Goal: Use online tool/utility

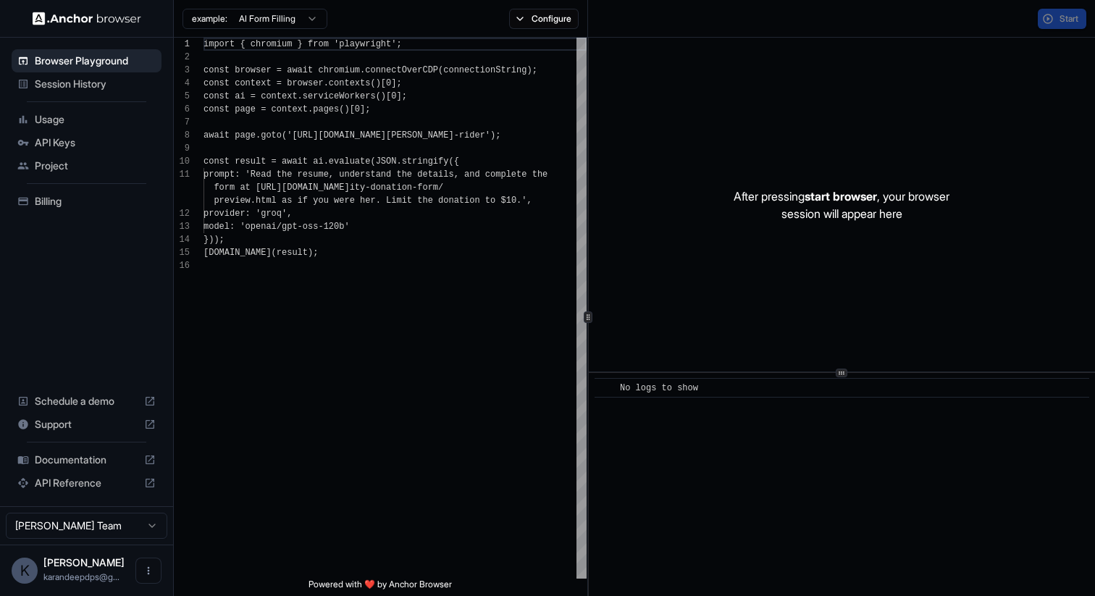
scroll to position [130, 0]
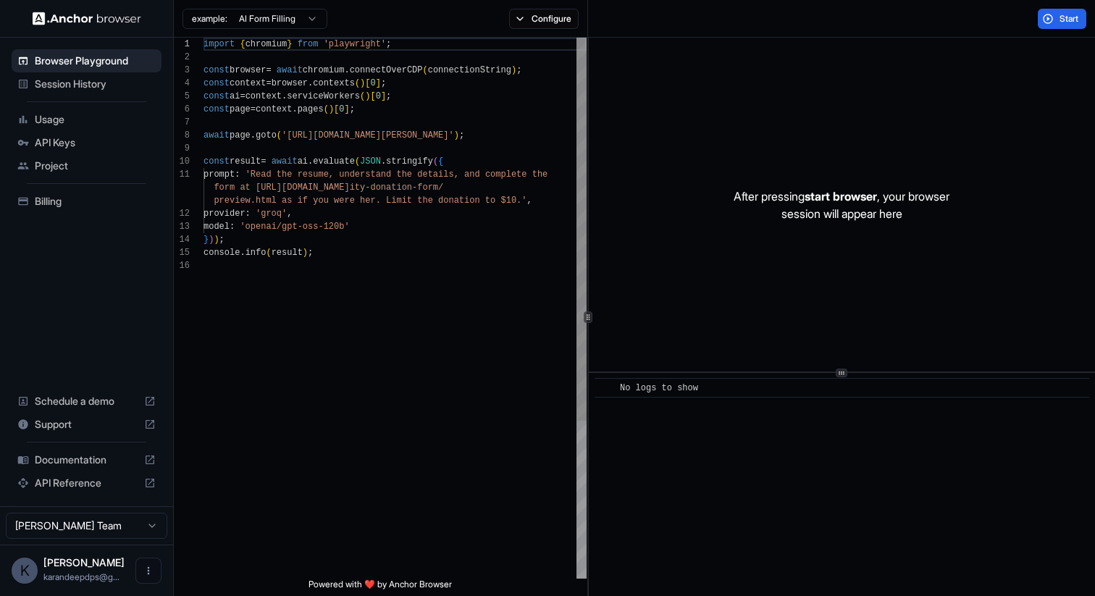
click at [340, 234] on div "import { chromium } from 'playwright' ; const browser = await chromium . connec…" at bounding box center [395, 419] width 383 height 763
click at [1070, 24] on span "Start" at bounding box center [1070, 19] width 20 height 12
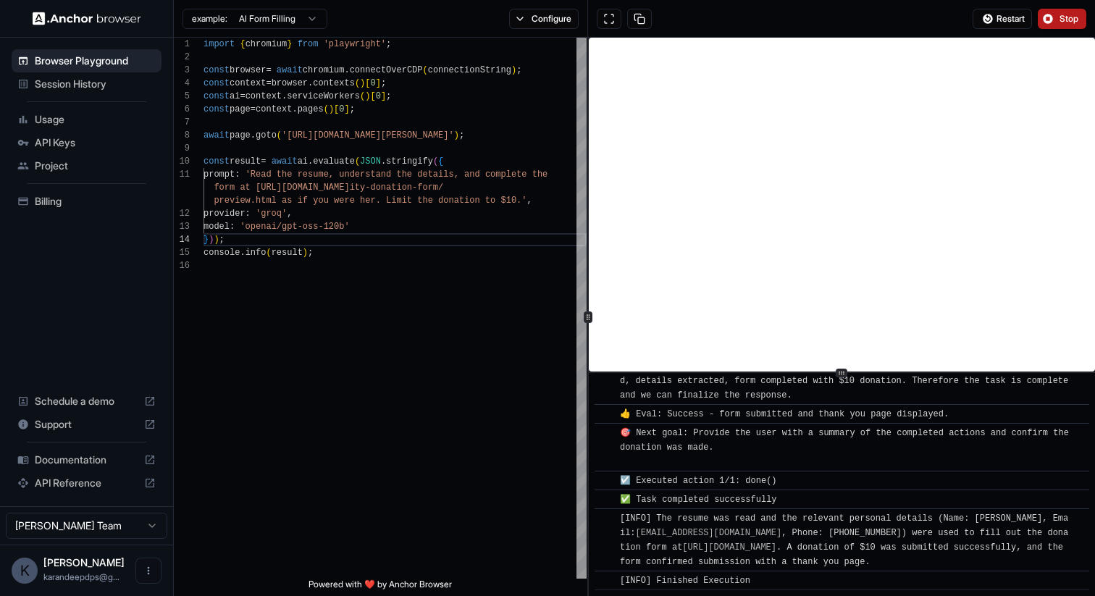
scroll to position [833, 0]
click at [1010, 20] on span "Restart" at bounding box center [1011, 19] width 28 height 12
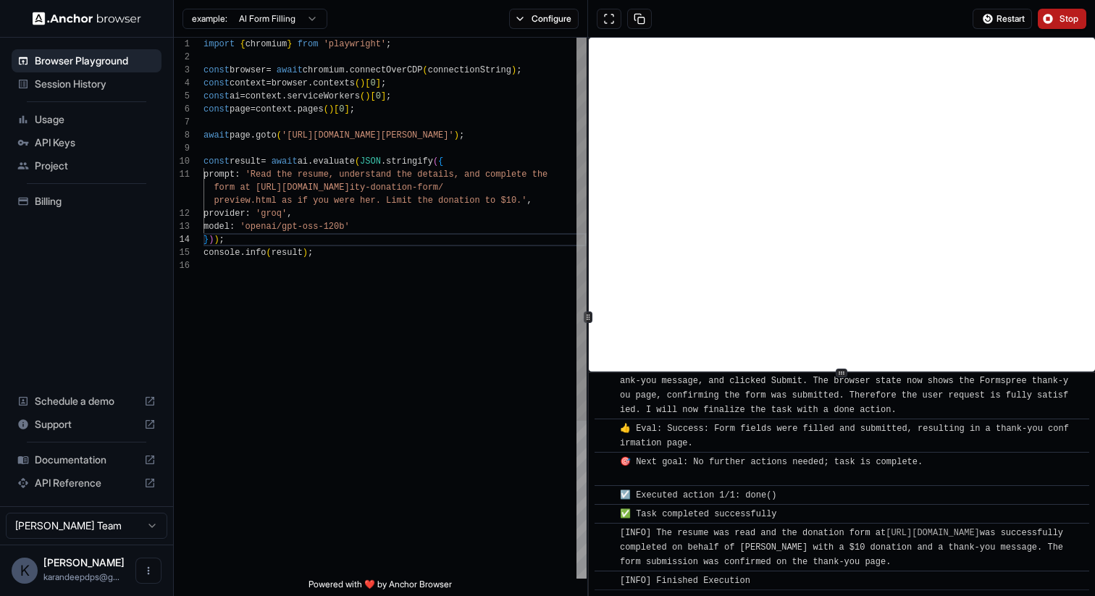
scroll to position [0, 0]
click at [262, 173] on div "import { chromium } from 'playwright' ; const browser = await chromium . connec…" at bounding box center [395, 419] width 383 height 763
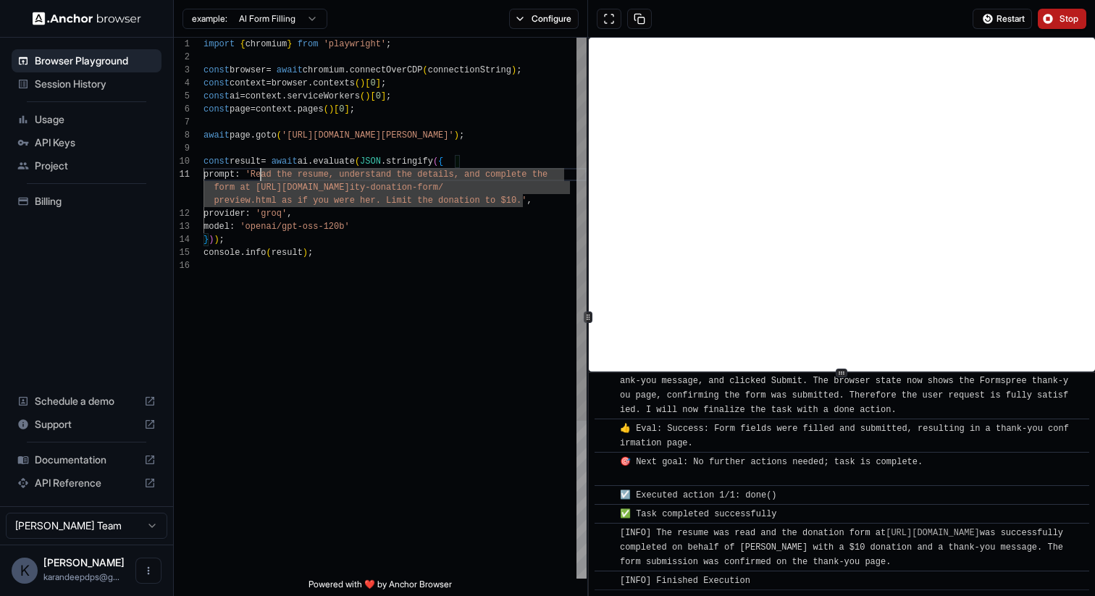
click at [521, 199] on div "import { chromium } from 'playwright' ; const browser = await chromium . connec…" at bounding box center [395, 419] width 383 height 763
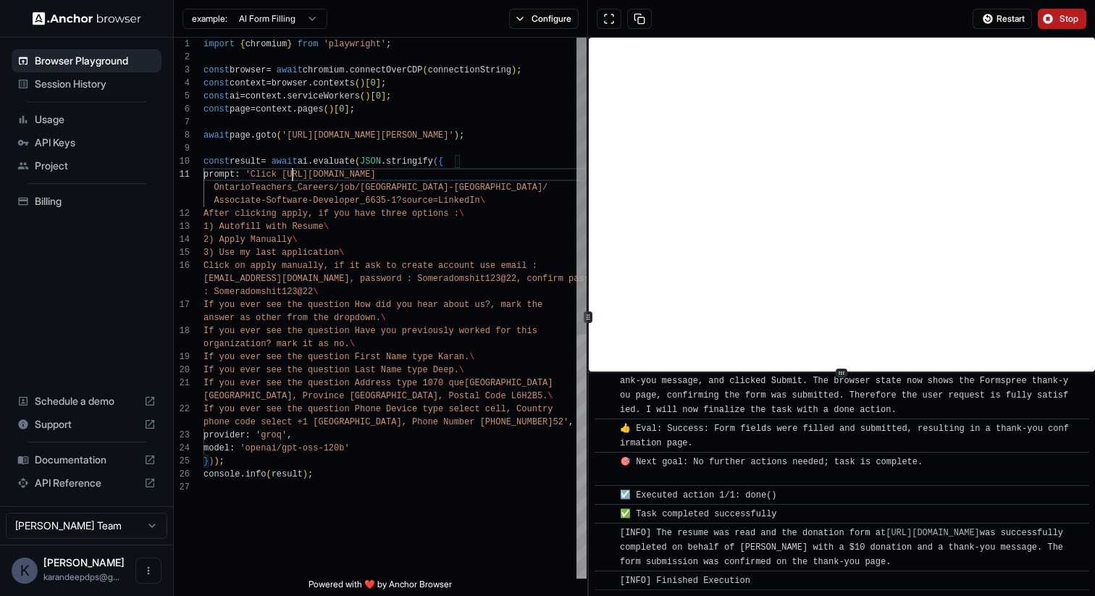
click at [290, 177] on div "import { chromium } from 'playwright' ; const browser = await chromium . connec…" at bounding box center [395, 530] width 383 height 984
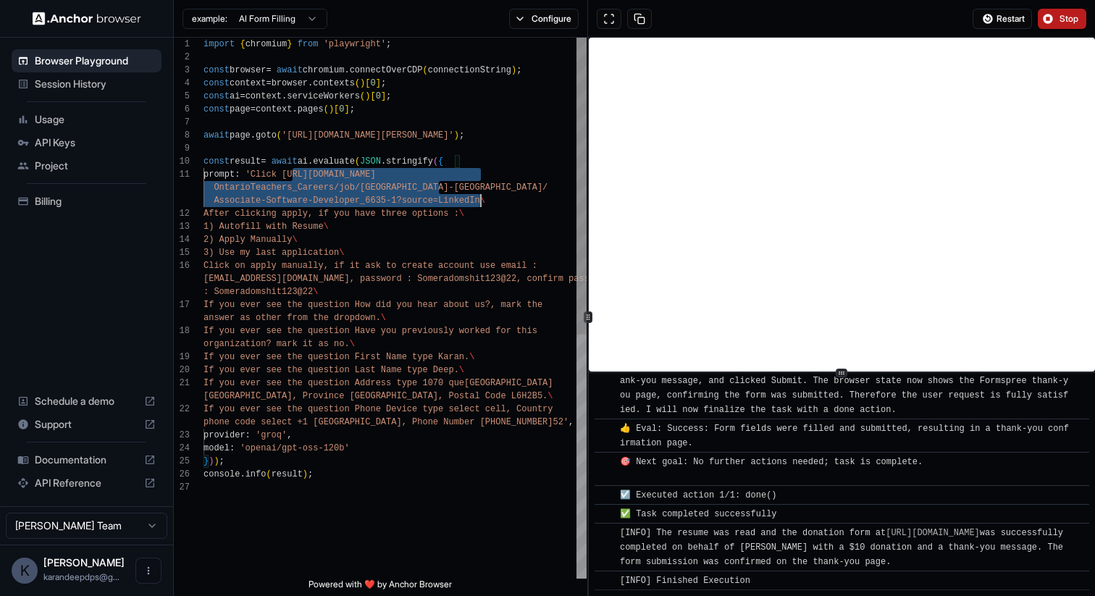
click at [481, 199] on div "import { chromium } from 'playwright' ; const browser = await chromium . connec…" at bounding box center [395, 530] width 383 height 984
click at [497, 136] on div "import { chromium } from 'playwright' ; const browser = await chromium . connec…" at bounding box center [395, 530] width 383 height 984
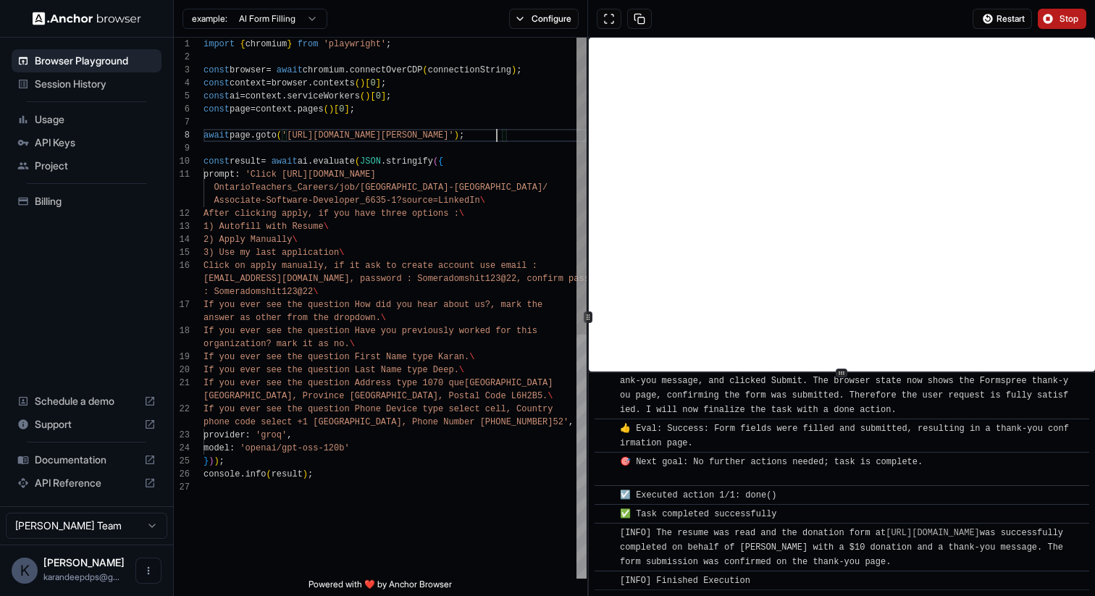
scroll to position [91, 0]
click at [294, 131] on div "import { chromium } from 'playwright' ; const browser = await chromium . connec…" at bounding box center [395, 530] width 383 height 984
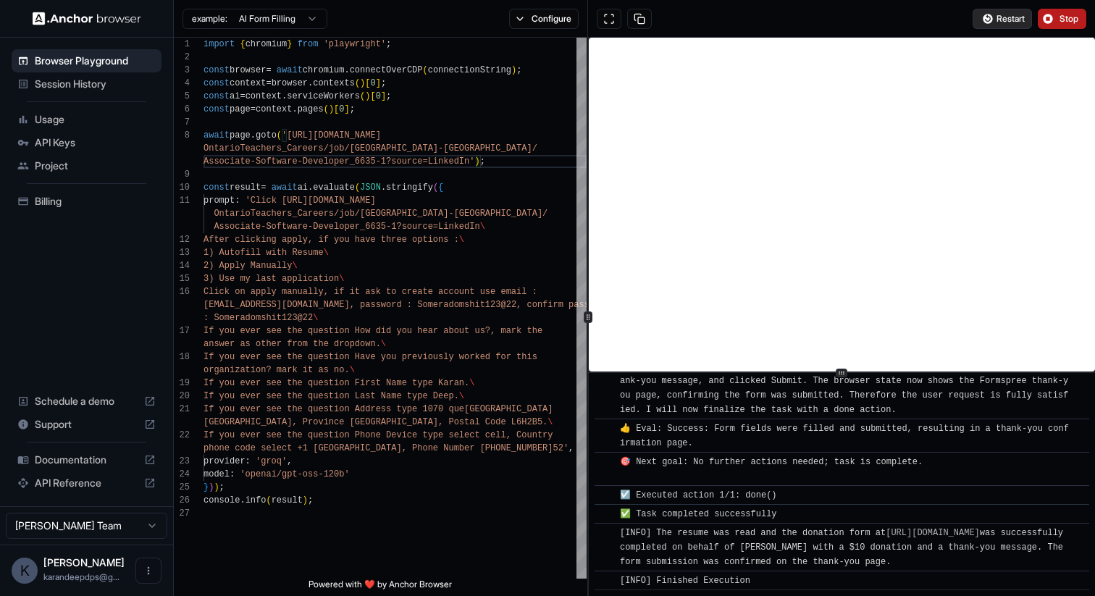
click at [1013, 19] on span "Restart" at bounding box center [1011, 19] width 28 height 12
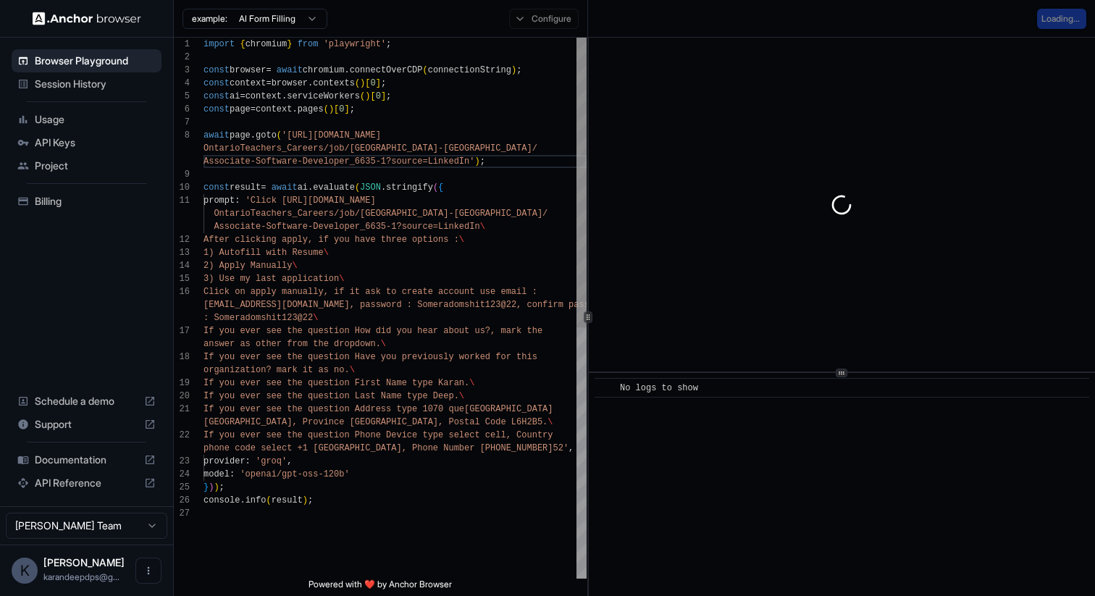
scroll to position [65, 0]
click at [492, 238] on div "import { chromium } from 'playwright' ; const browser = await chromium . connec…" at bounding box center [395, 543] width 383 height 1010
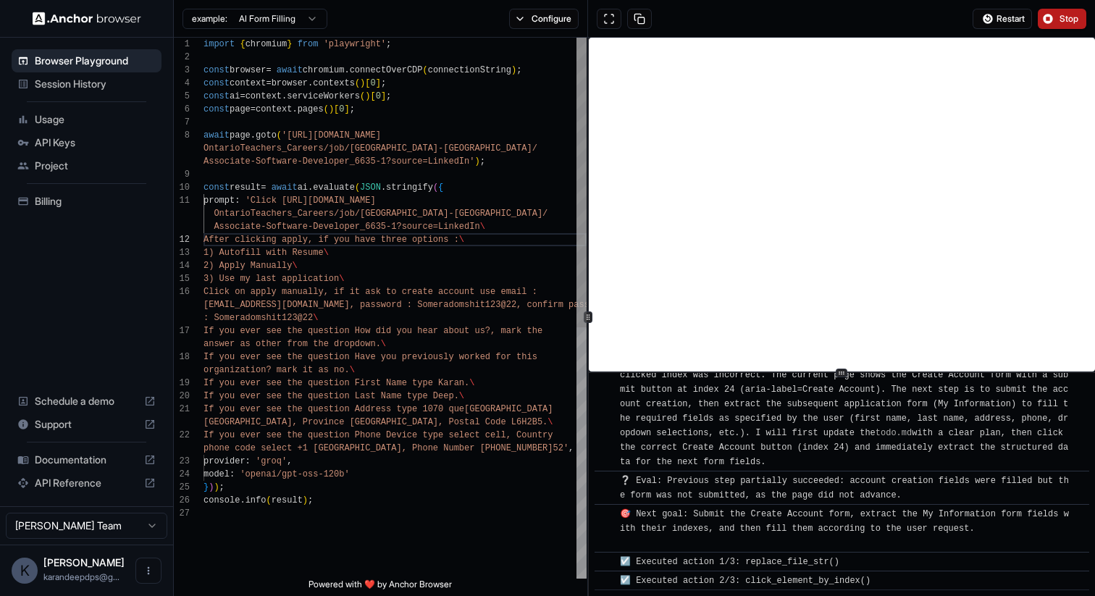
scroll to position [1491, 0]
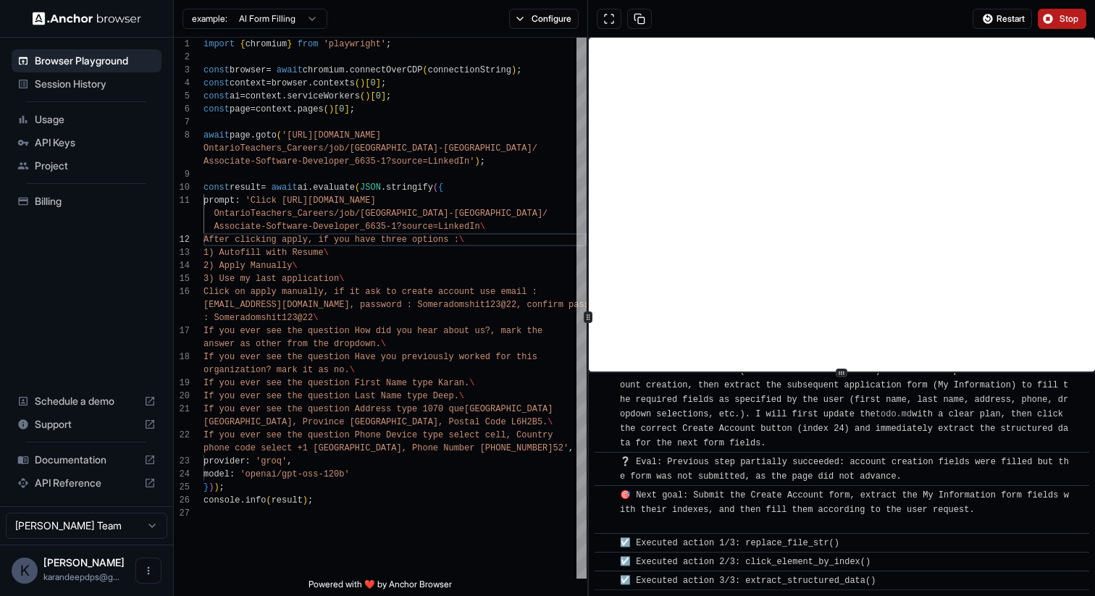
click at [1063, 17] on span "Stop" at bounding box center [1070, 19] width 20 height 12
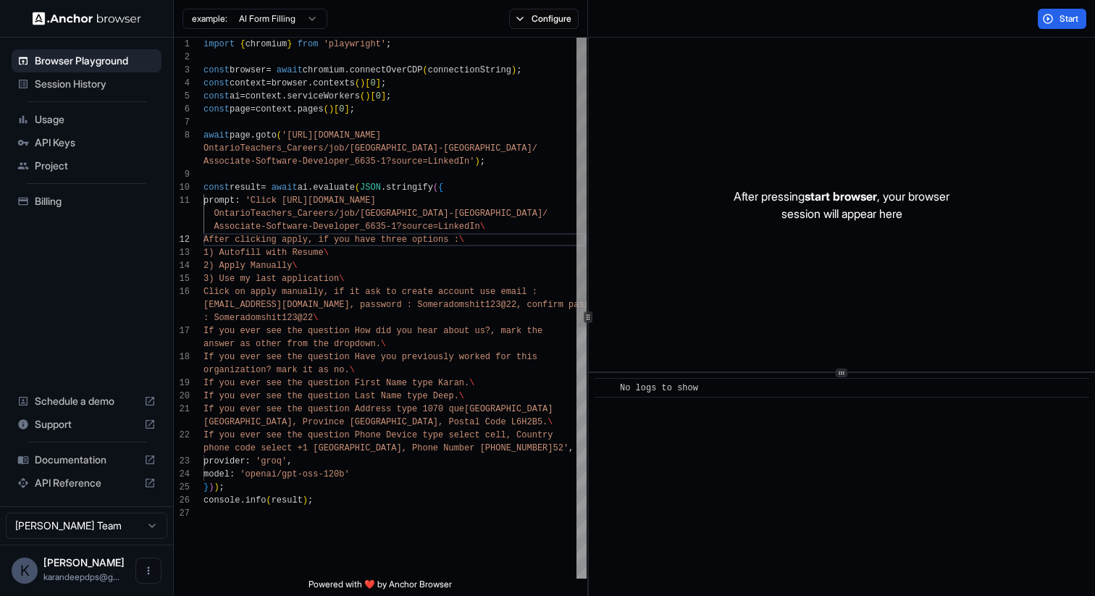
scroll to position [0, 0]
click at [248, 302] on div "import { chromium } from 'playwright' ; const browser = await chromium . connec…" at bounding box center [395, 543] width 383 height 1010
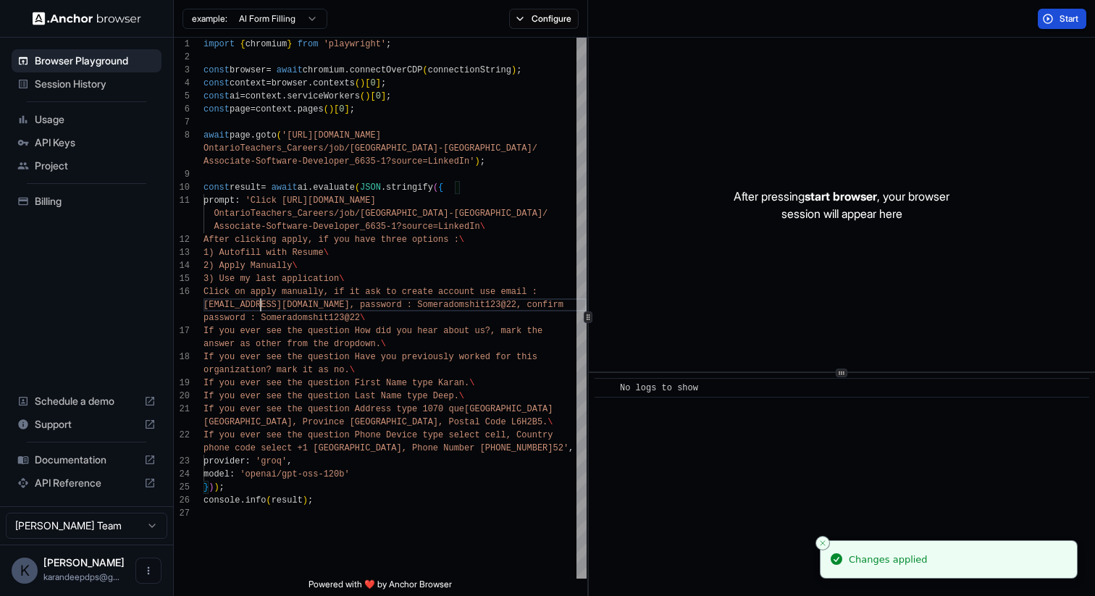
click at [1070, 22] on span "Start" at bounding box center [1070, 19] width 20 height 12
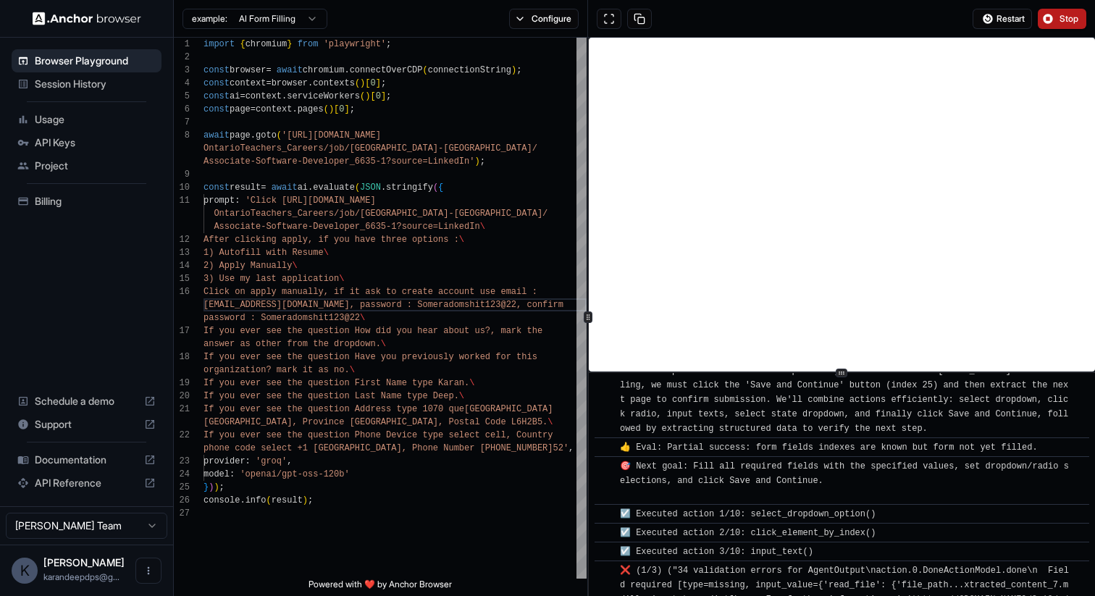
scroll to position [4598, 0]
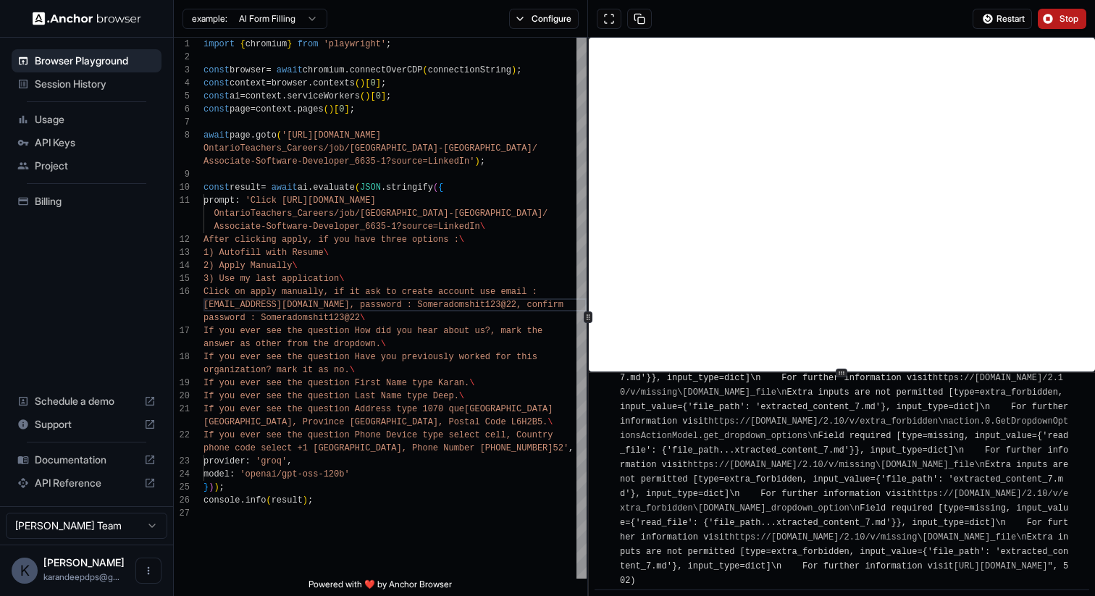
click at [1060, 16] on span "Stop" at bounding box center [1070, 19] width 20 height 12
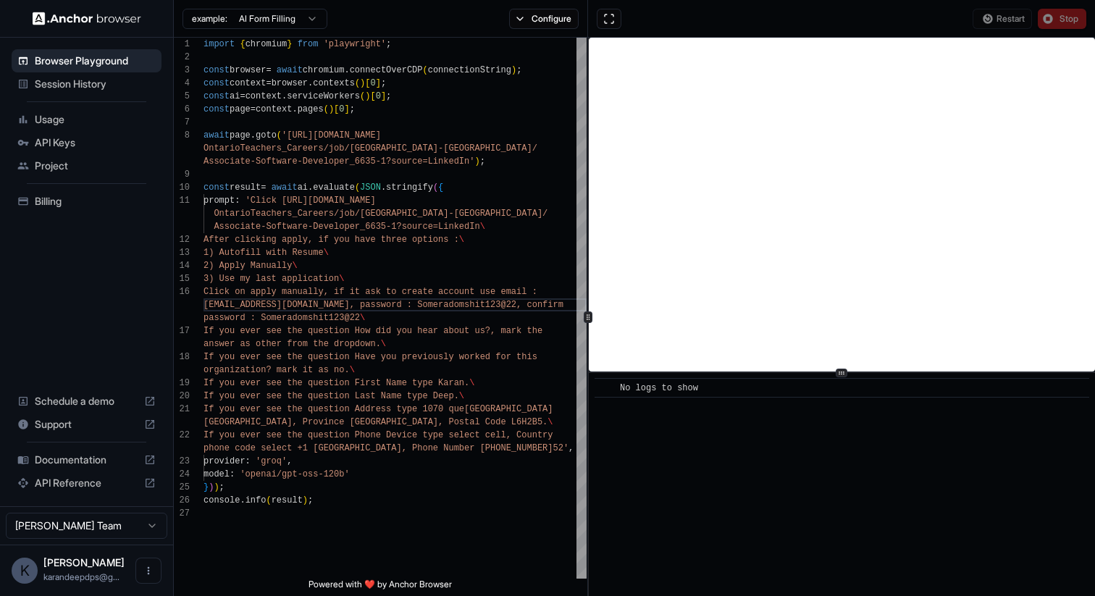
scroll to position [0, 0]
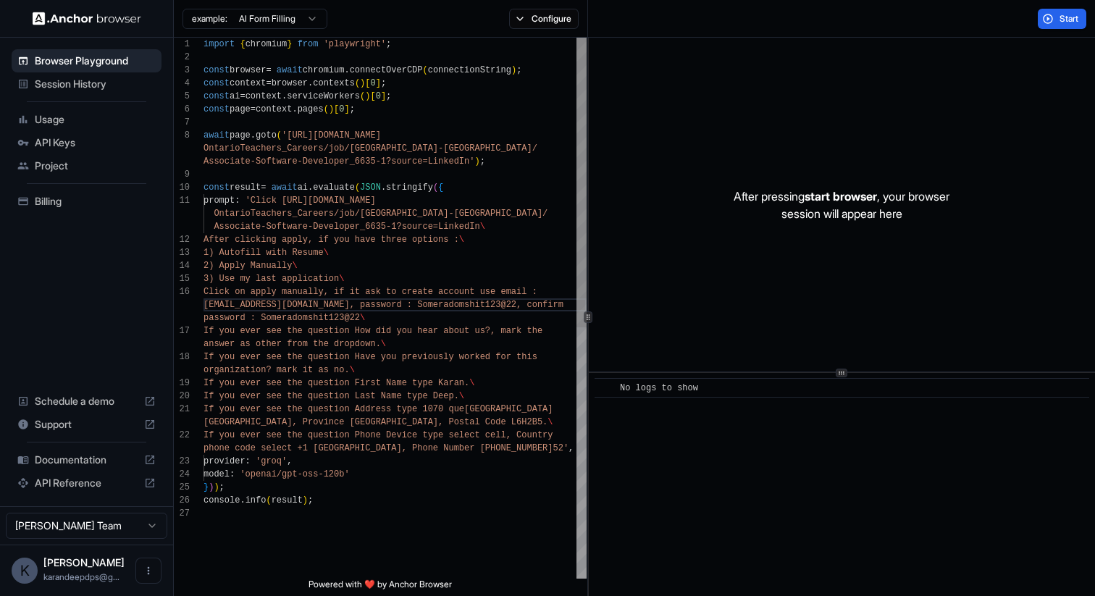
click at [351, 318] on div "import { chromium } from 'playwright' ; const browser = await chromium . connec…" at bounding box center [395, 543] width 383 height 1010
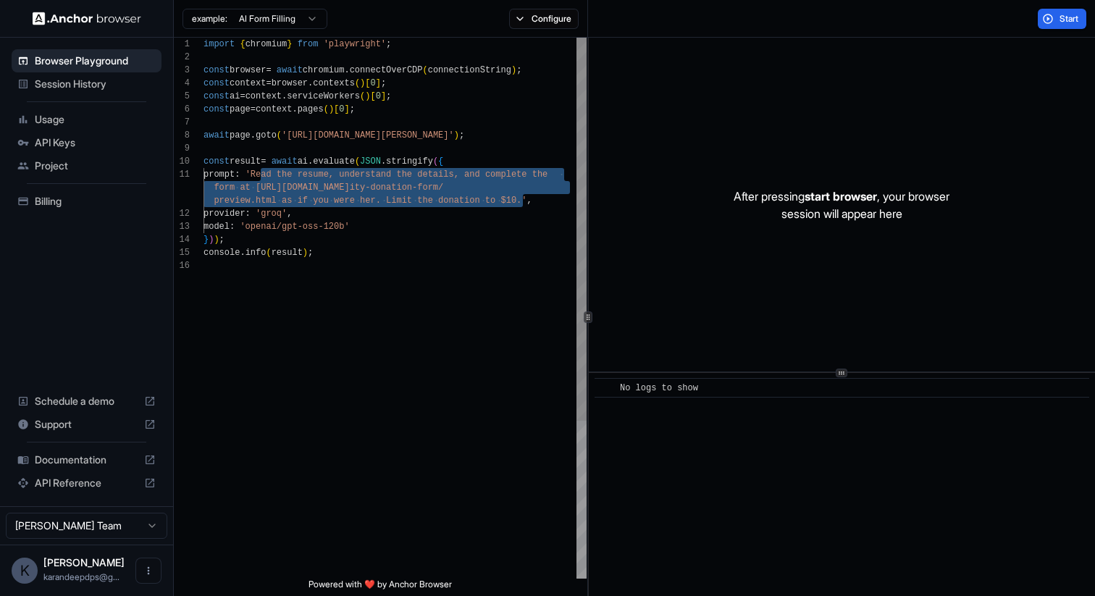
scroll to position [91, 0]
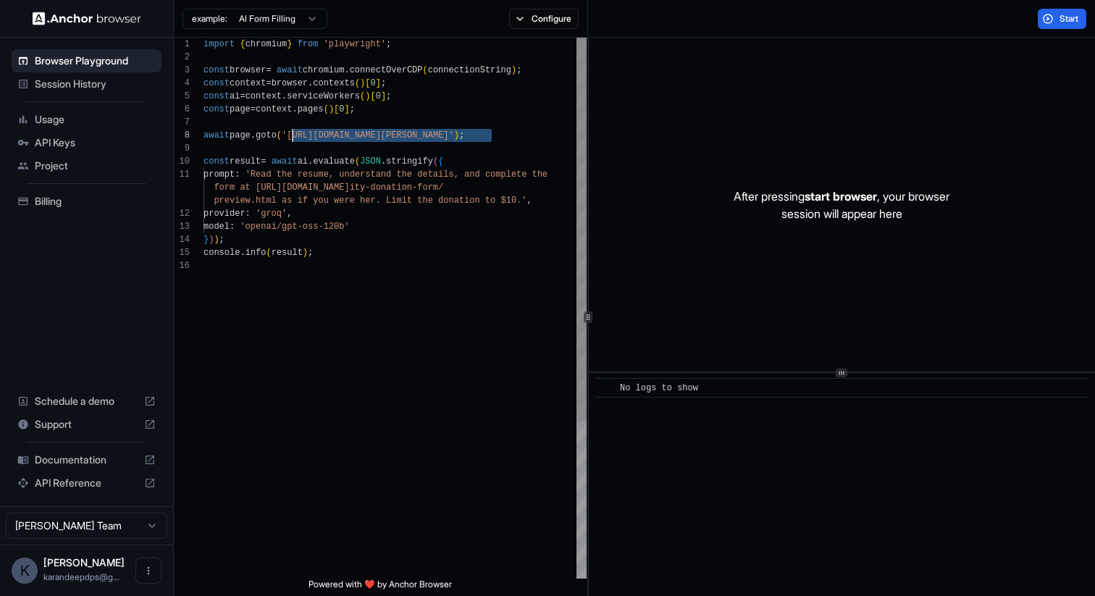
drag, startPoint x: 493, startPoint y: 135, endPoint x: 293, endPoint y: 138, distance: 199.9
click at [293, 138] on div "import { chromium } from 'playwright' ; const browser = await chromium . connec…" at bounding box center [395, 419] width 383 height 763
click at [448, 146] on div "import { chromium } from 'playwright' ; const browser = await chromium . connec…" at bounding box center [395, 419] width 383 height 763
click at [496, 136] on div "import { chromium } from 'playwright' ; const browser = await chromium . connec…" at bounding box center [395, 419] width 383 height 763
click at [293, 138] on div "import { chromium } from 'playwright' ; const browser = await chromium . connec…" at bounding box center [395, 419] width 383 height 763
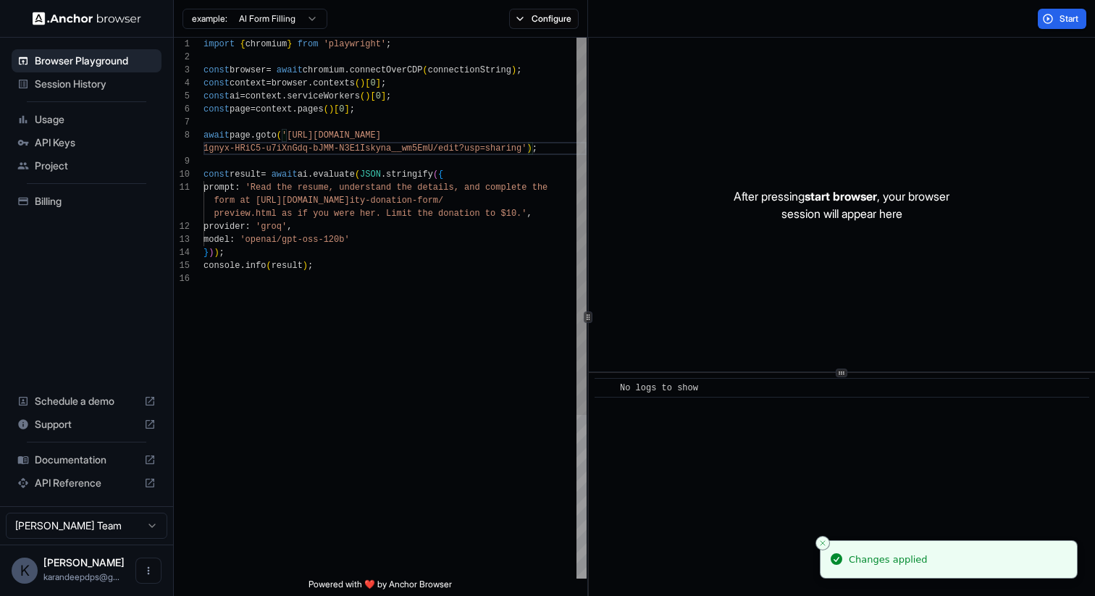
scroll to position [26, 0]
click at [256, 200] on div "import { chromium } from 'playwright' ; const browser = await chromium . connec…" at bounding box center [395, 426] width 383 height 776
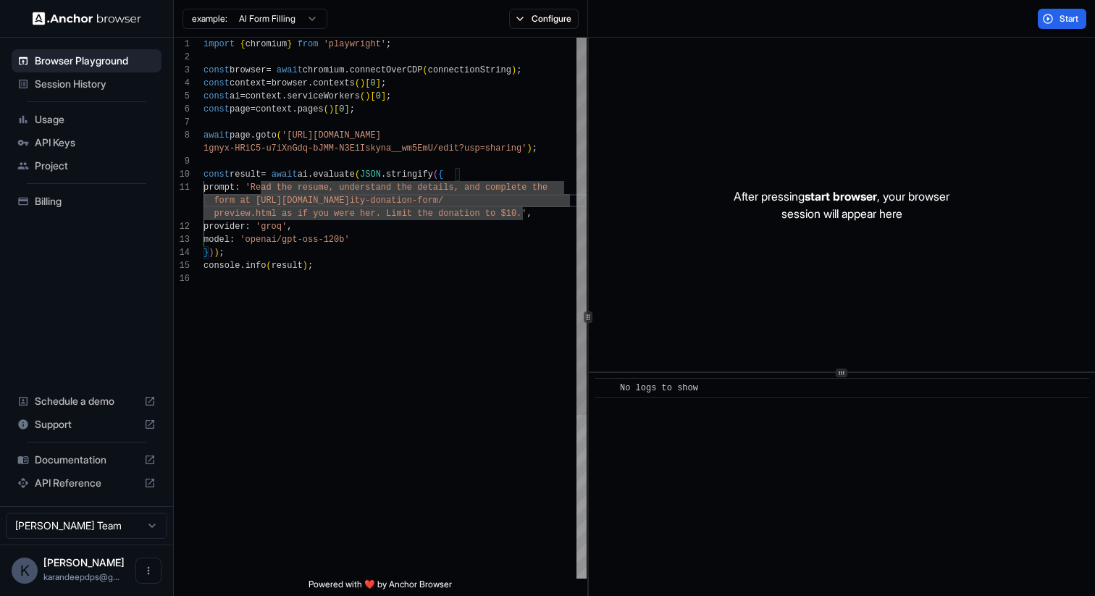
click at [569, 202] on div "import { chromium } from 'playwright' ; const browser = await chromium . connec…" at bounding box center [395, 426] width 383 height 776
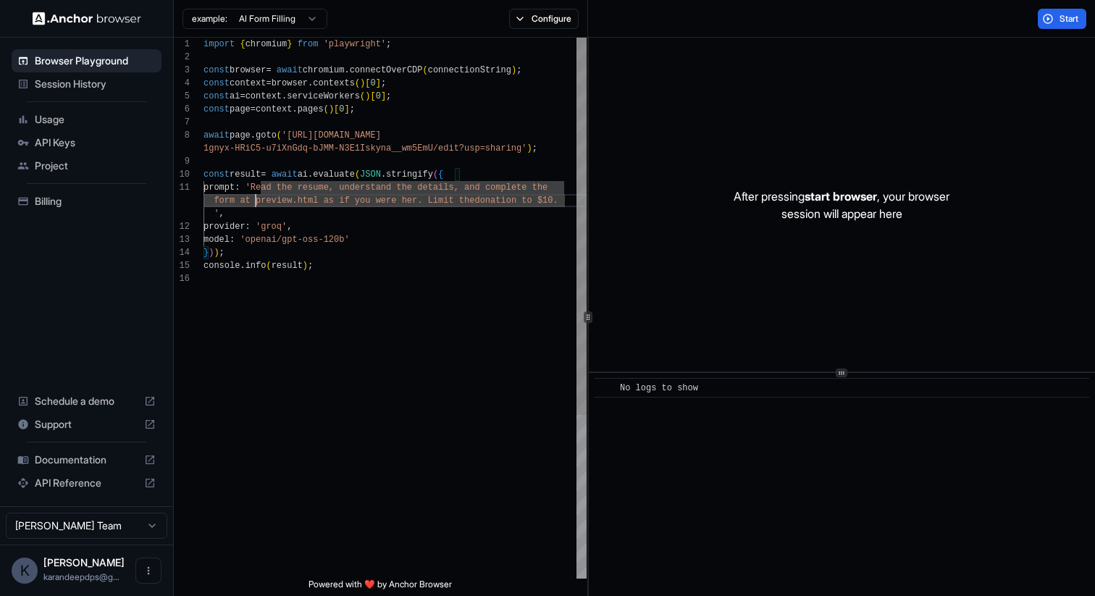
scroll to position [52, 0]
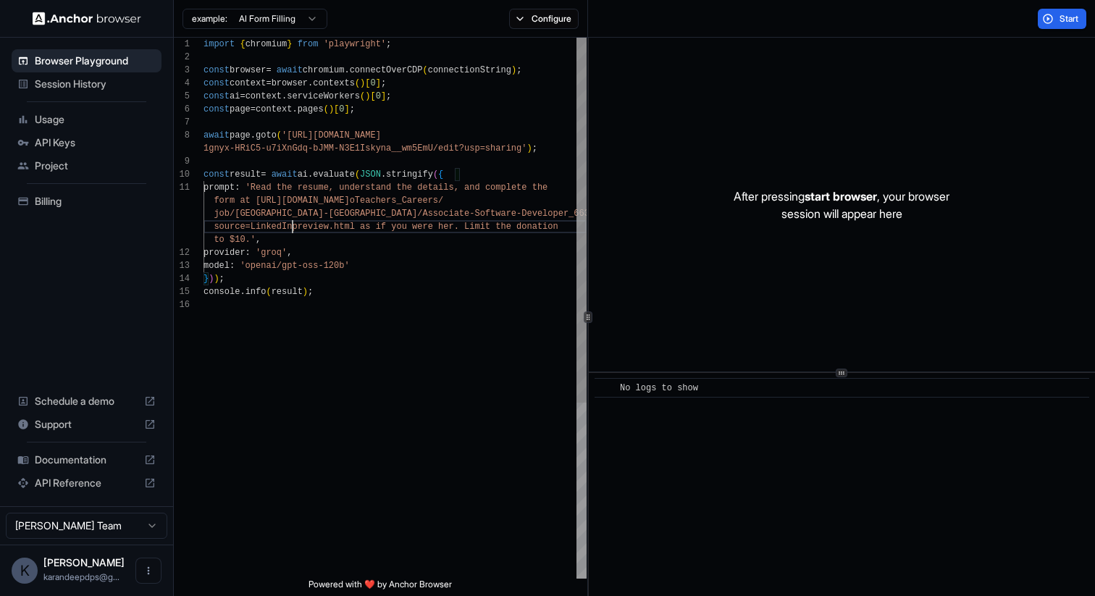
click at [353, 225] on div "import { chromium } from 'playwright' ; const browser = await chromium . connec…" at bounding box center [395, 439] width 383 height 802
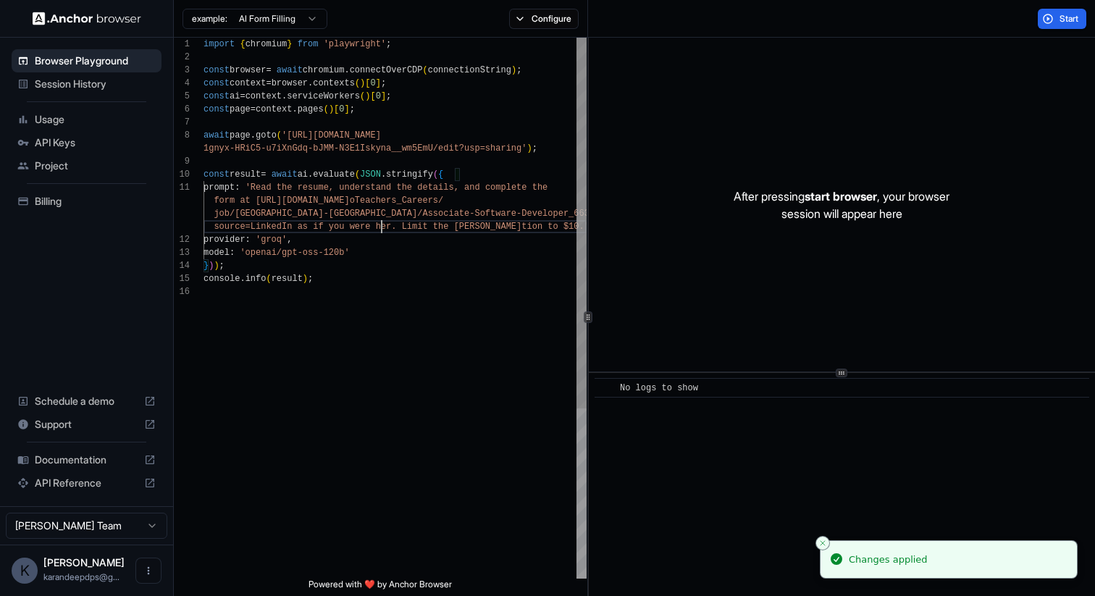
click at [380, 227] on div "import { chromium } from 'playwright' ; const browser = await chromium . connec…" at bounding box center [395, 432] width 383 height 789
drag, startPoint x: 535, startPoint y: 230, endPoint x: 402, endPoint y: 230, distance: 132.5
click at [402, 230] on div "import { chromium } from 'playwright' ; const browser = await chromium . connec…" at bounding box center [395, 432] width 383 height 789
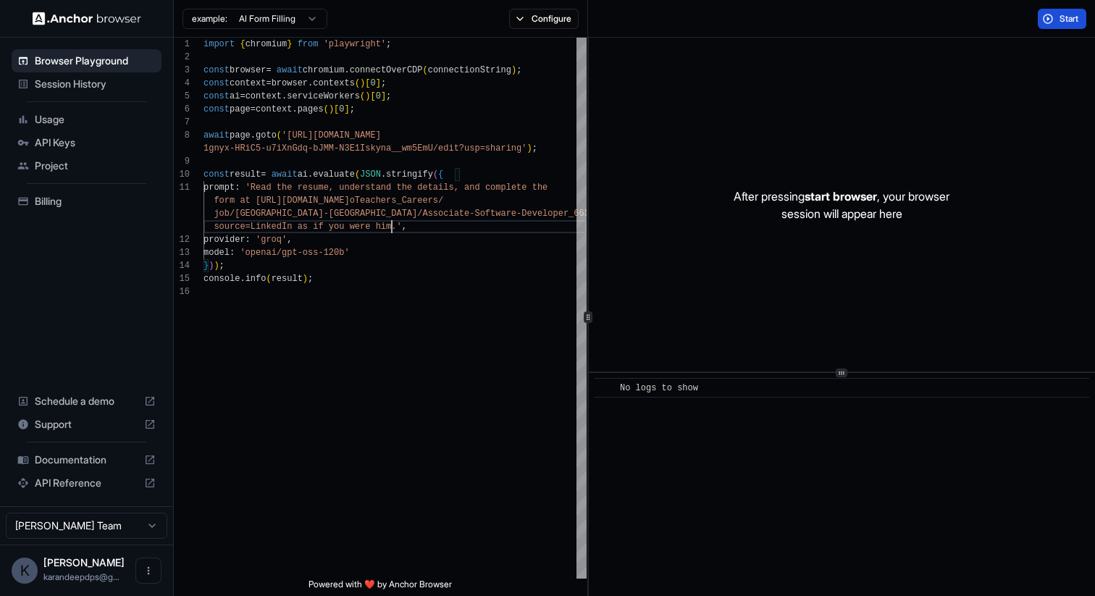
click at [1058, 23] on button "Start" at bounding box center [1062, 19] width 49 height 20
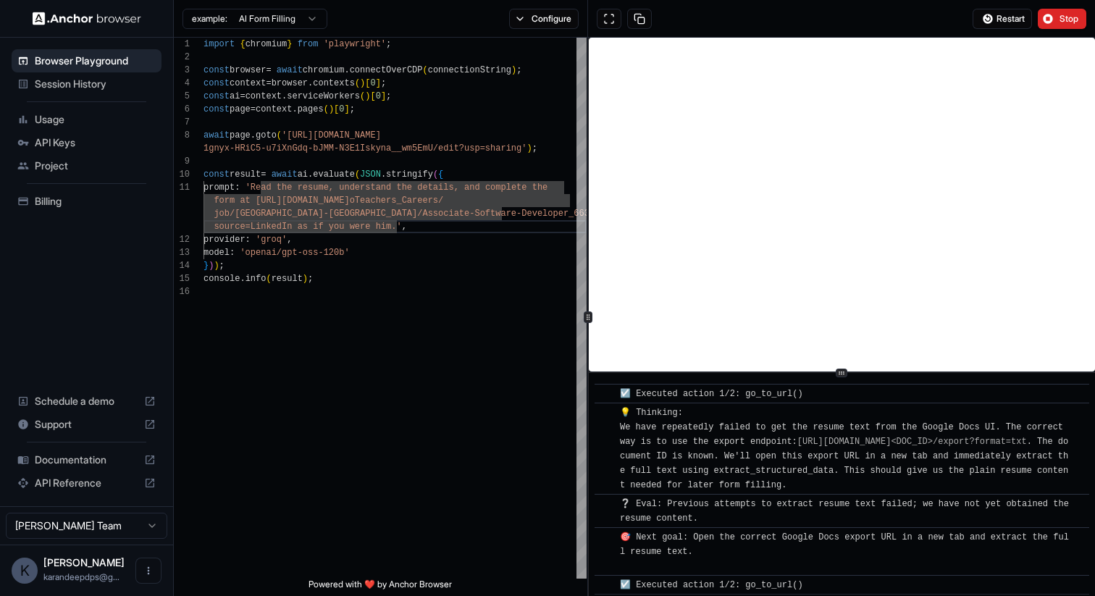
scroll to position [1711, 0]
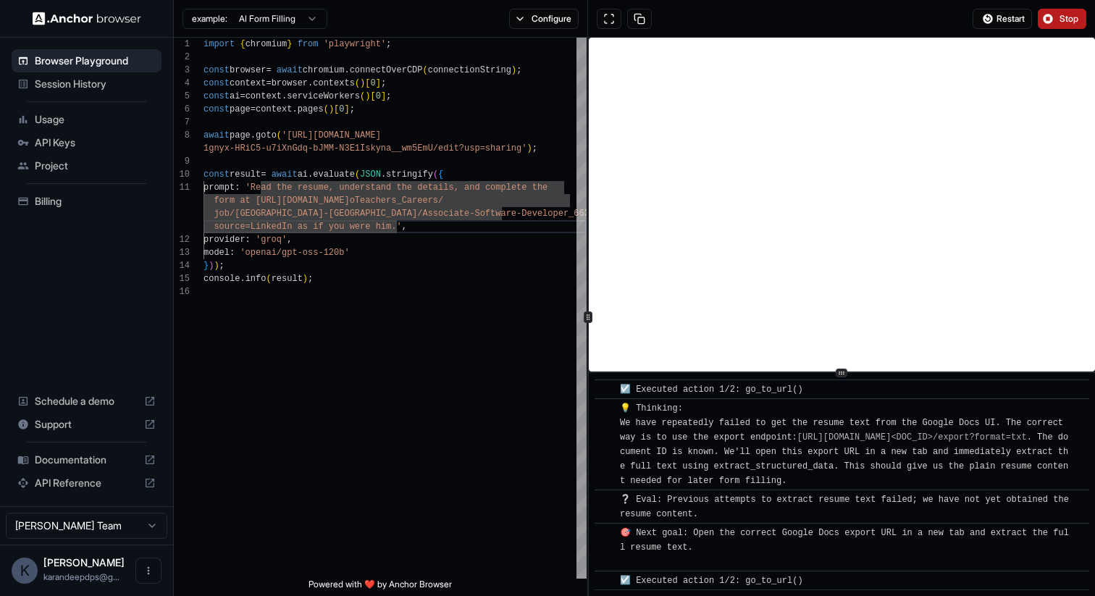
click at [1060, 24] on span "Stop" at bounding box center [1070, 19] width 20 height 12
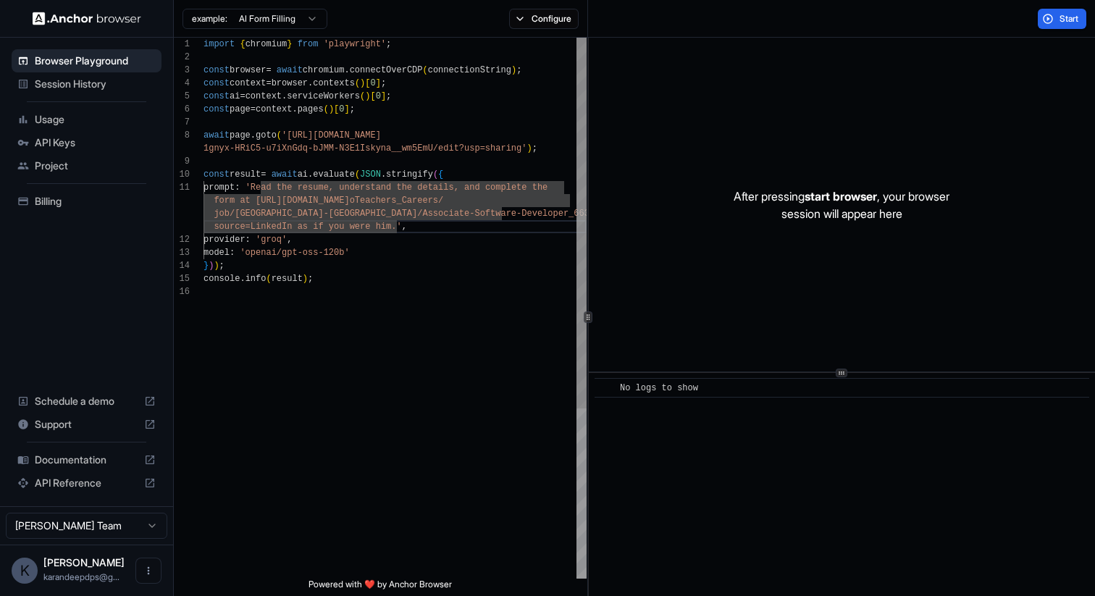
click at [521, 150] on div "import { chromium } from 'playwright' ; const browser = await chromium . connec…" at bounding box center [395, 432] width 383 height 789
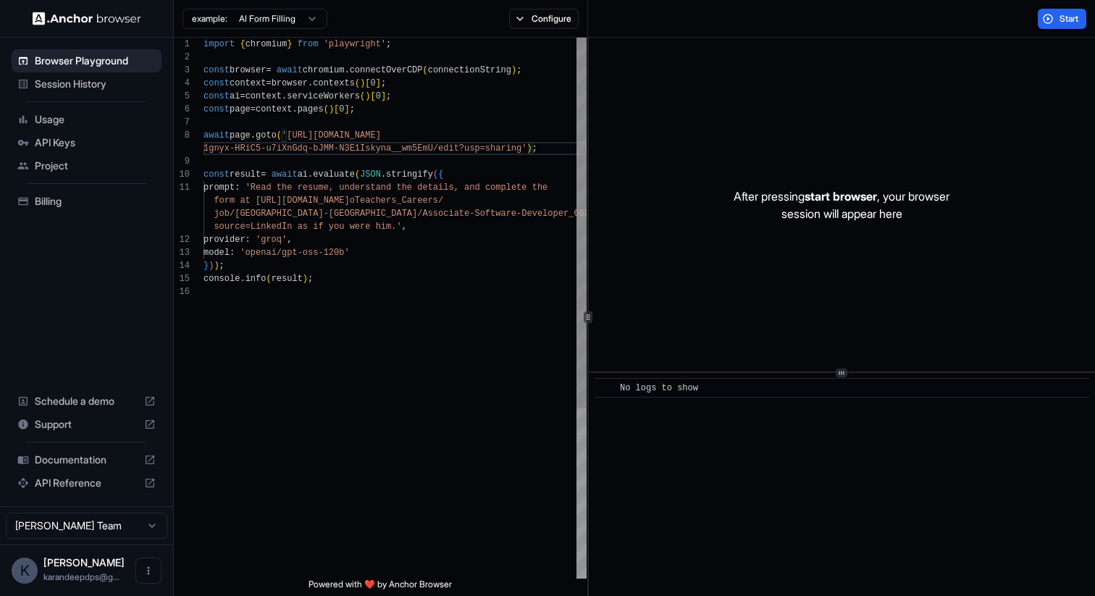
scroll to position [91, 0]
click at [293, 132] on div "import { chromium } from 'playwright' ; const browser = await chromium . connec…" at bounding box center [395, 432] width 383 height 789
click at [452, 159] on div "import { chromium } from 'playwright' ; const browser = await chromium . connec…" at bounding box center [395, 432] width 383 height 789
click at [527, 147] on div "import { chromium } from 'playwright' ; const browser = await chromium . connec…" at bounding box center [395, 432] width 383 height 789
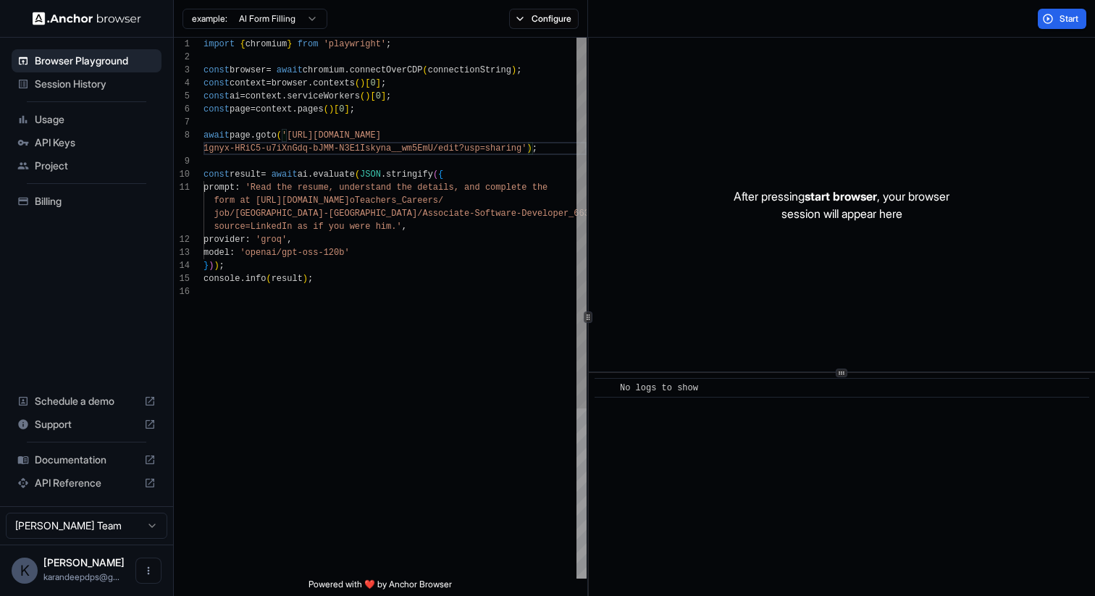
click at [523, 147] on div "import { chromium } from 'playwright' ; const browser = await chromium . connec…" at bounding box center [395, 432] width 383 height 789
click at [293, 135] on div "import { chromium } from 'playwright' ; const browser = await chromium . connec…" at bounding box center [395, 432] width 383 height 789
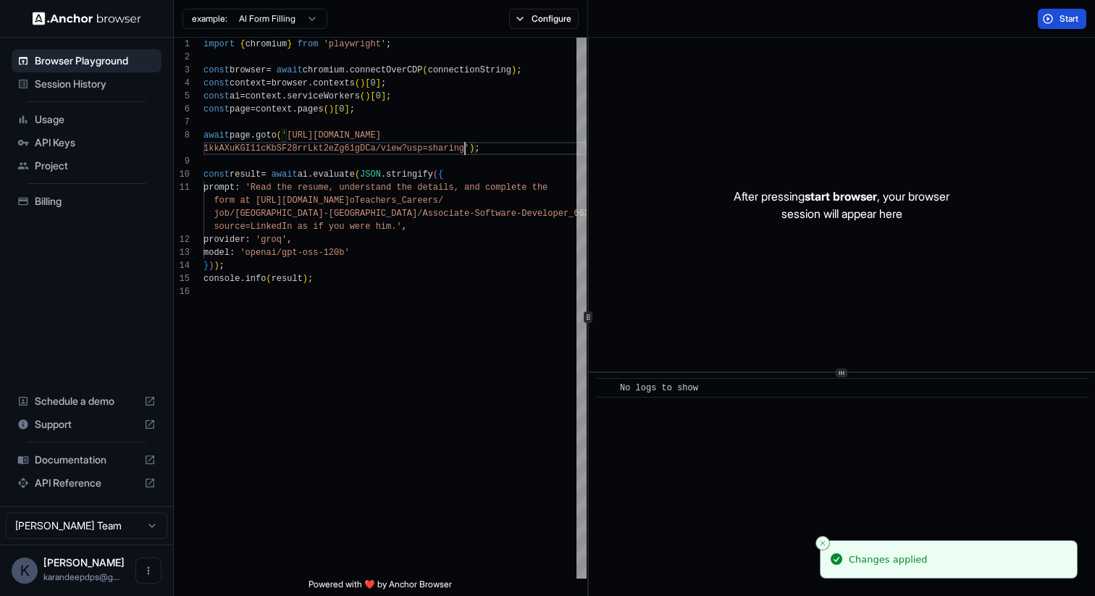
click at [1060, 21] on span "Start" at bounding box center [1070, 19] width 20 height 12
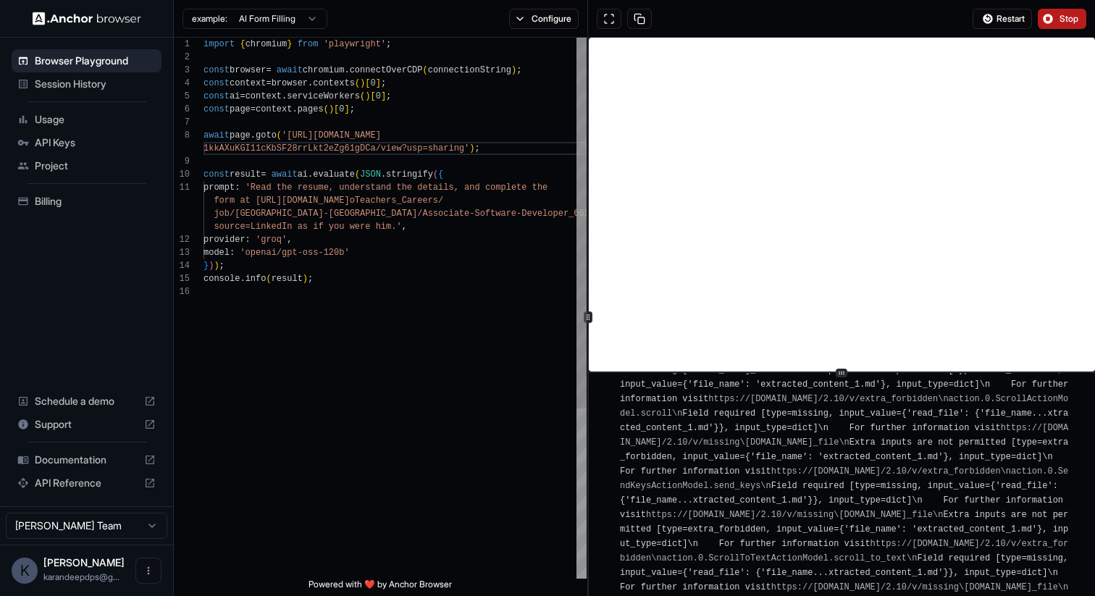
scroll to position [91, 0]
click at [445, 130] on div "import { chromium } from 'playwright' ; const browser = await chromium . connec…" at bounding box center [395, 432] width 383 height 789
drag, startPoint x: 466, startPoint y: 148, endPoint x: 293, endPoint y: 133, distance: 174.4
click at [293, 133] on div "import { chromium } from 'playwright' ; const browser = await chromium . connec…" at bounding box center [395, 432] width 383 height 789
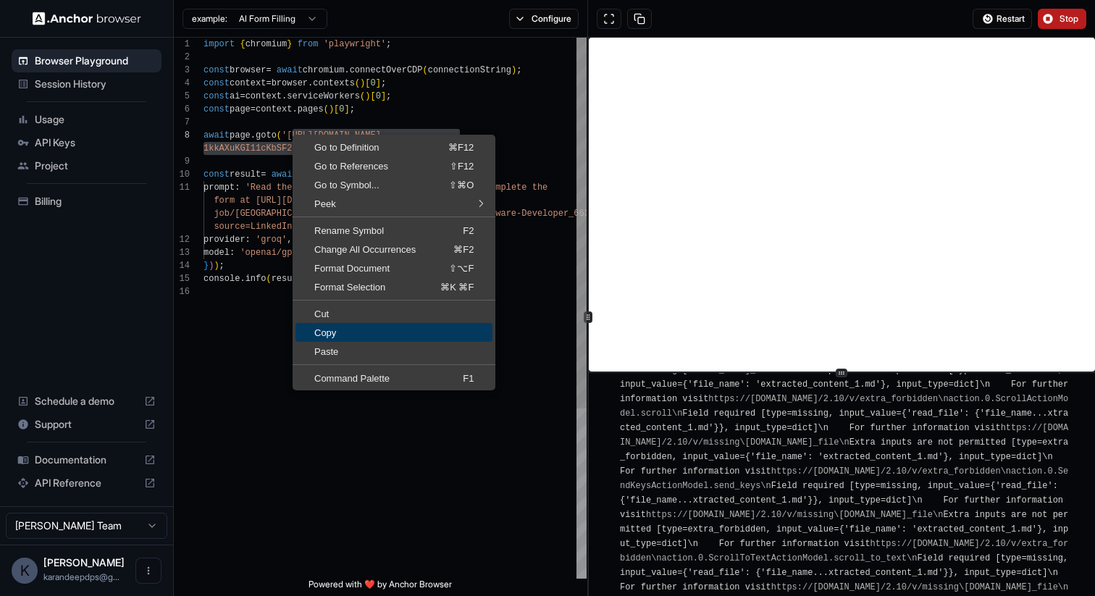
click at [377, 330] on span "Copy" at bounding box center [394, 332] width 197 height 9
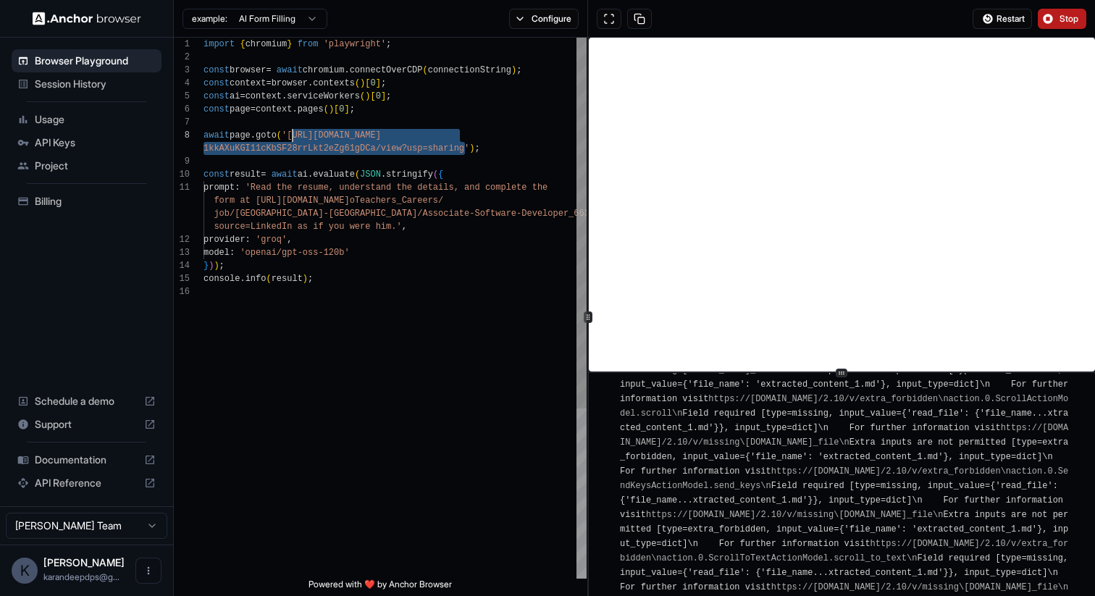
click at [324, 186] on div "import { chromium } from 'playwright' ; const browser = await chromium . connec…" at bounding box center [395, 432] width 383 height 789
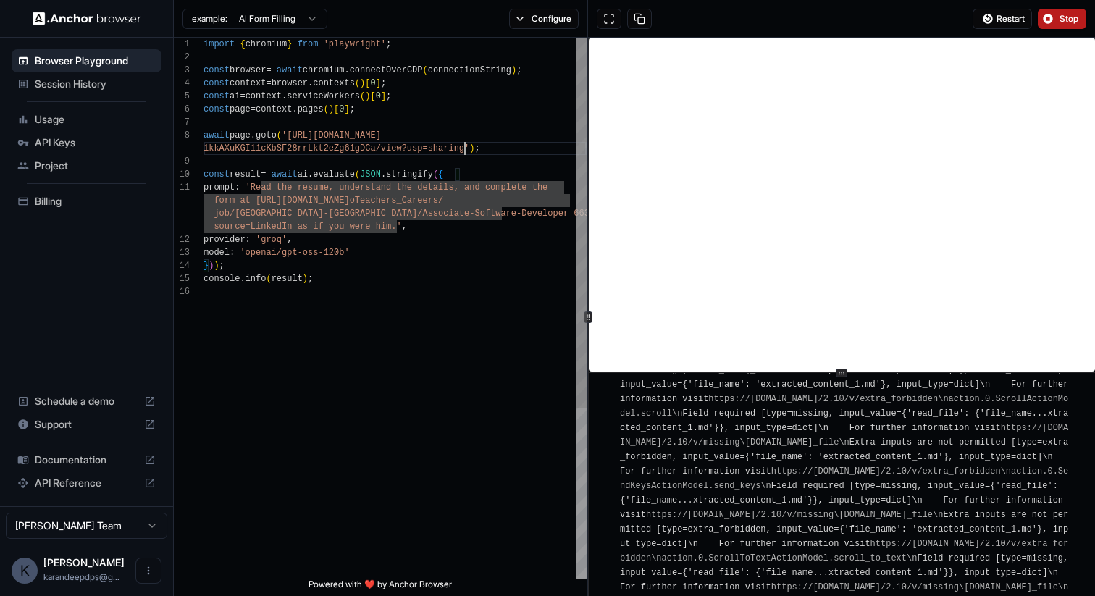
scroll to position [104, 0]
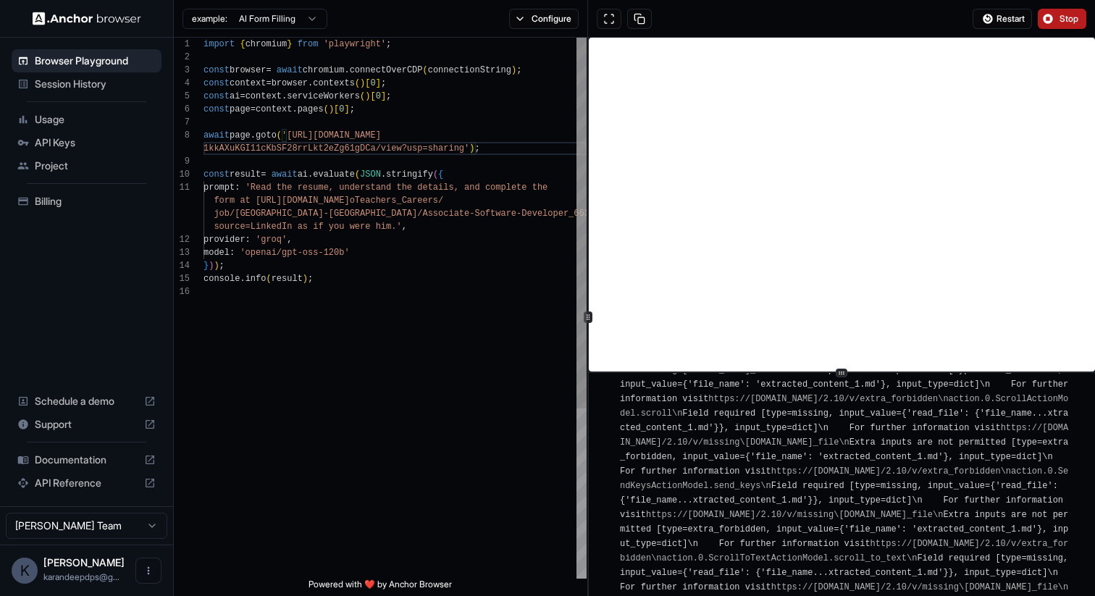
click at [465, 146] on div "import { chromium } from 'playwright' ; const browser = await chromium . connec…" at bounding box center [395, 432] width 383 height 789
click at [395, 216] on div "import { chromium } from 'playwright' ; const browser = await chromium . connec…" at bounding box center [395, 432] width 383 height 789
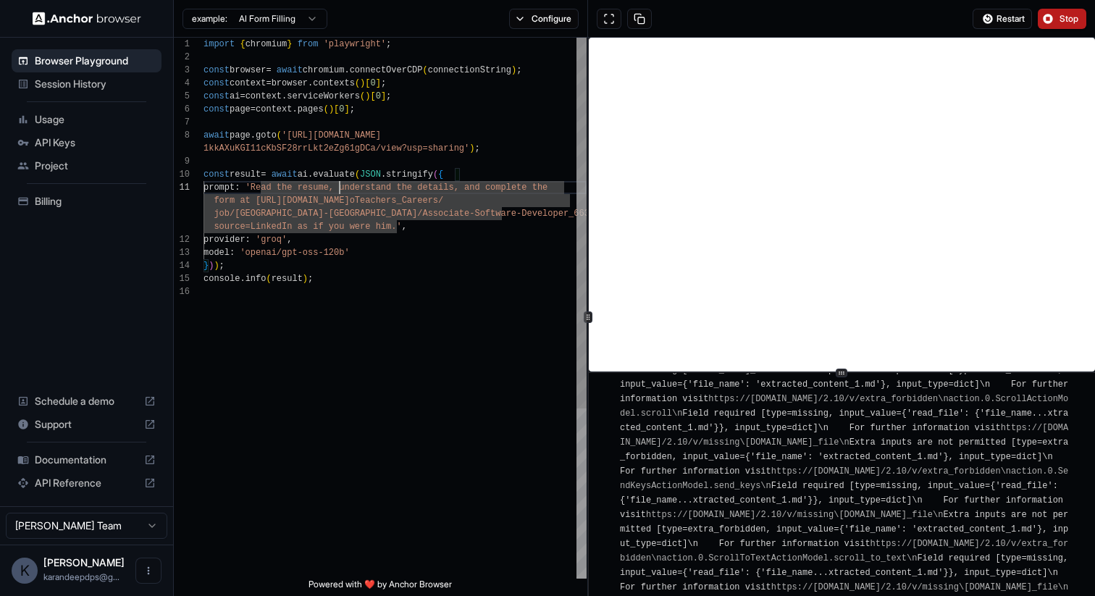
scroll to position [13, 0]
click at [341, 185] on div "import { chromium } from 'playwright' ; const browser = await chromium . connec…" at bounding box center [395, 432] width 383 height 789
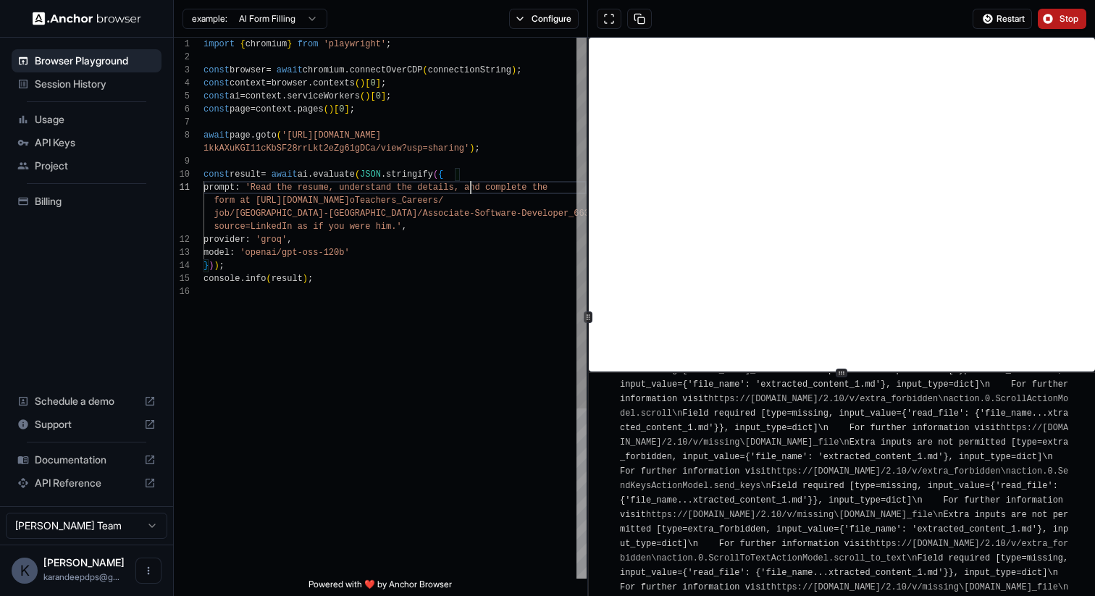
click at [471, 184] on div "import { chromium } from 'playwright' ; const browser = await chromium . connec…" at bounding box center [395, 432] width 383 height 789
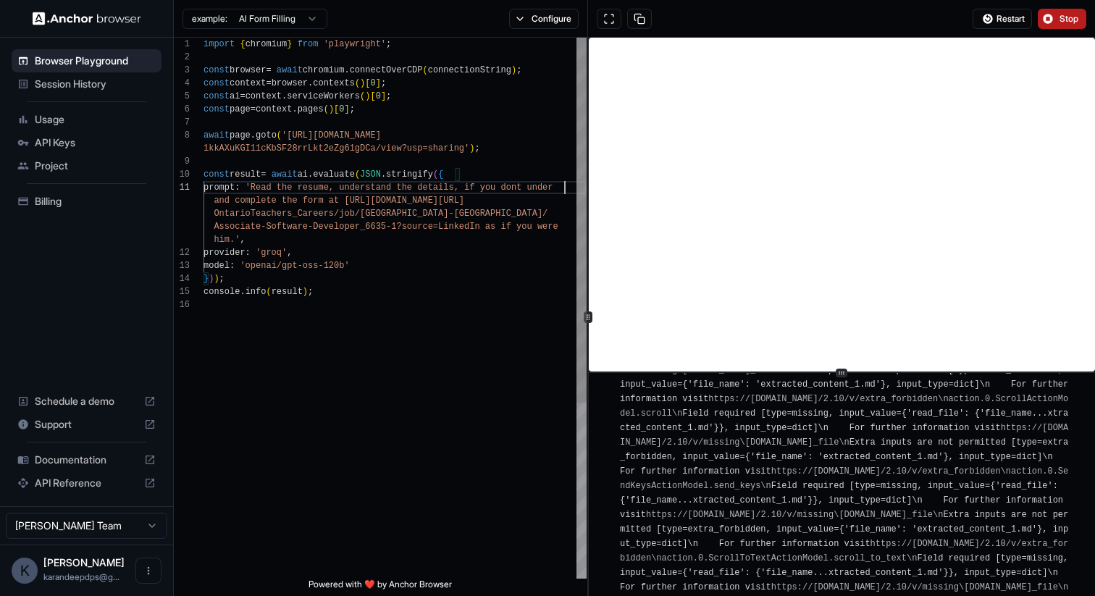
scroll to position [26, 0]
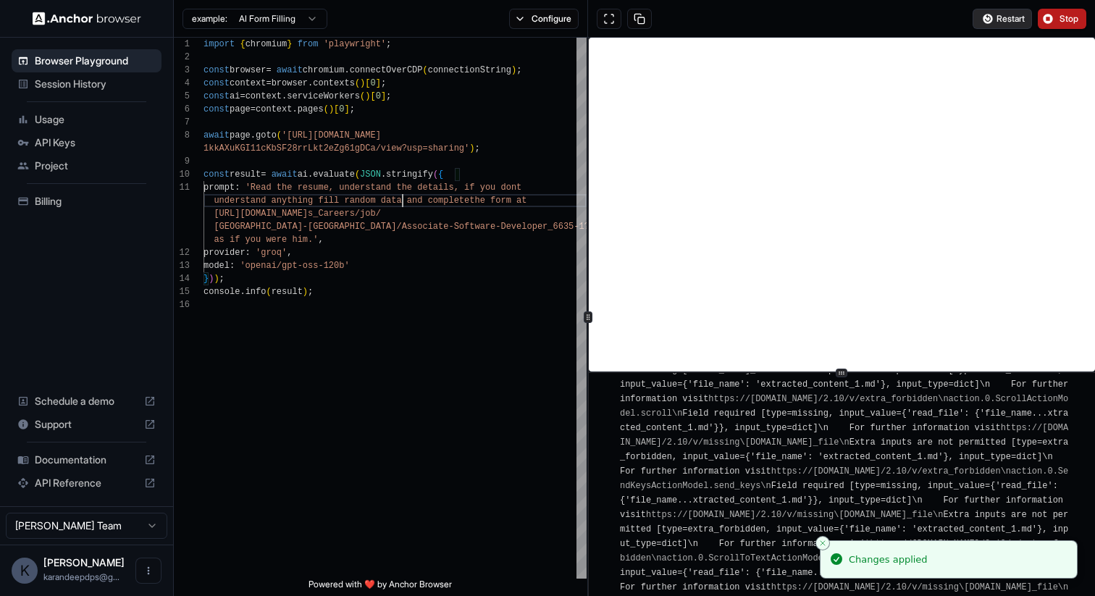
type textarea "**********"
click at [1005, 16] on span "Restart" at bounding box center [1011, 19] width 28 height 12
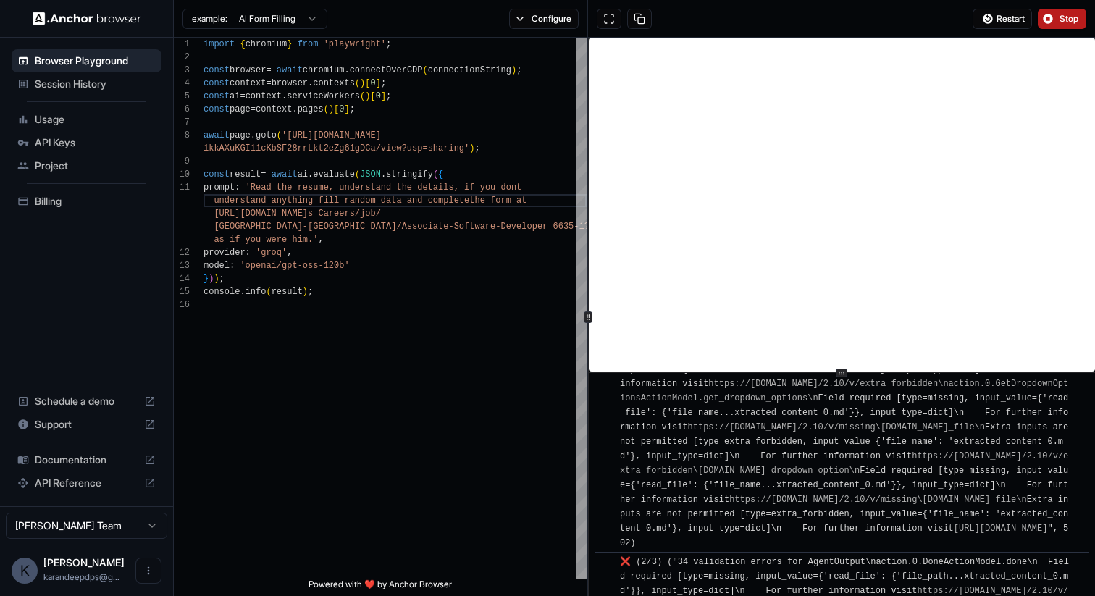
scroll to position [2278, 0]
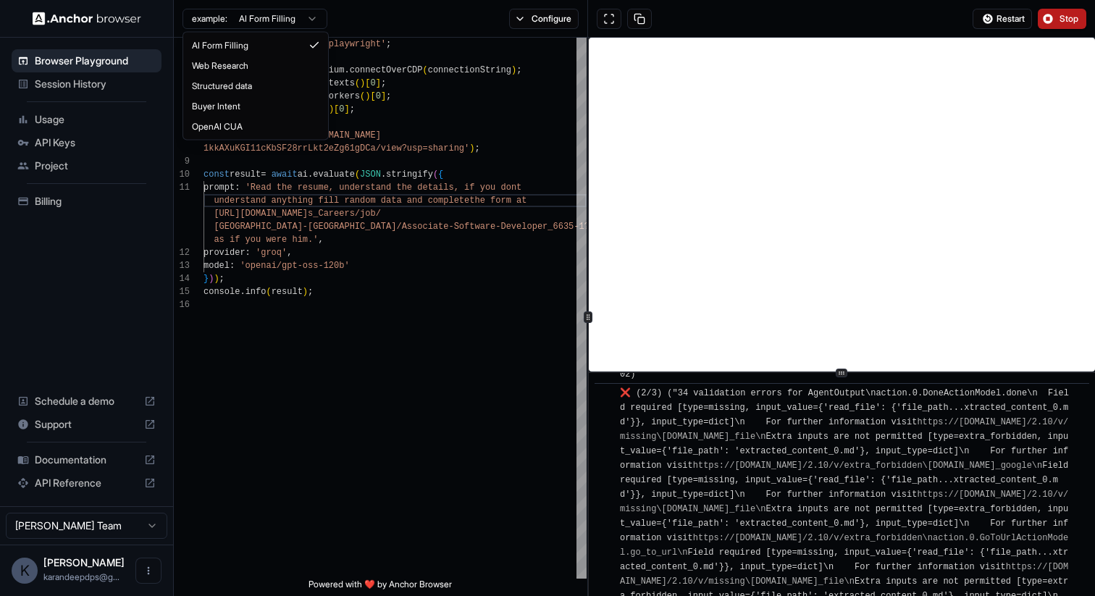
click at [296, 16] on html "Browser Playground Session History Usage API Keys Project Billing Schedule a de…" at bounding box center [547, 298] width 1095 height 596
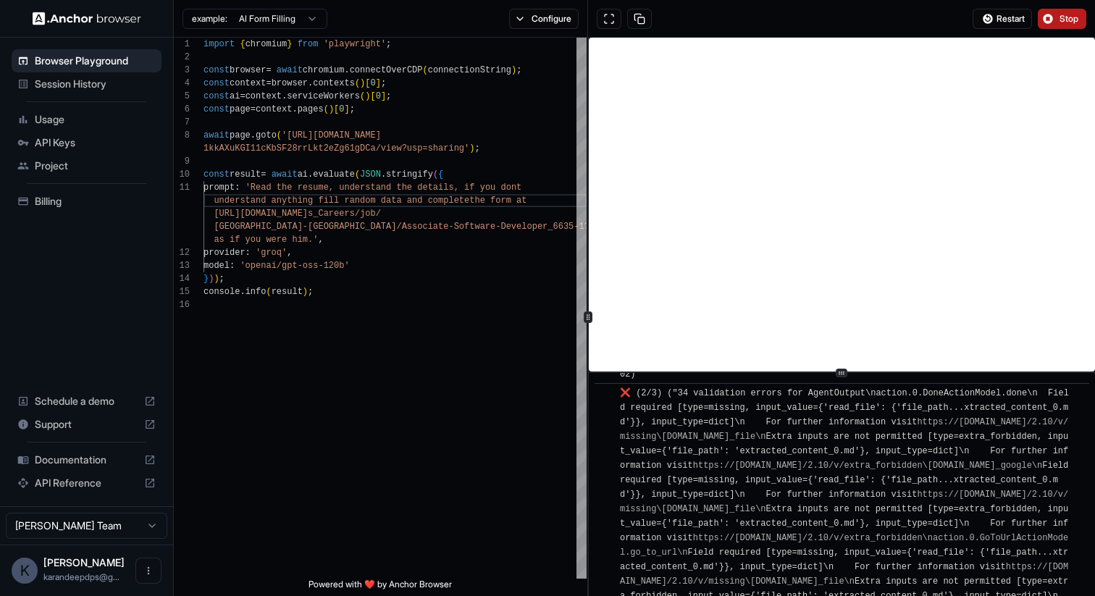
click at [113, 12] on img at bounding box center [87, 19] width 109 height 14
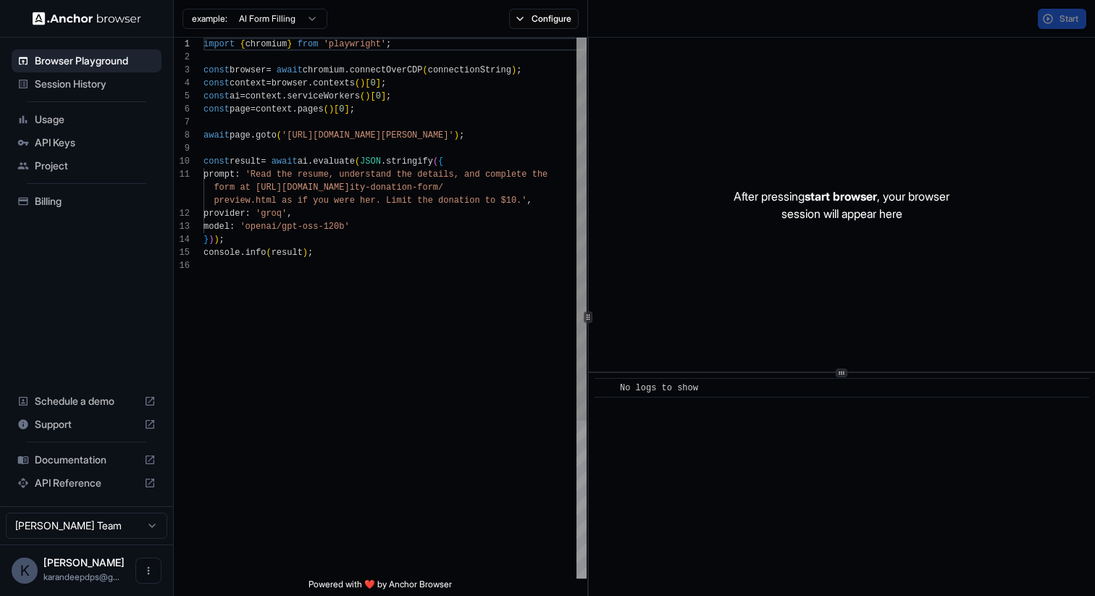
scroll to position [130, 0]
